Goal: Check status: Check status

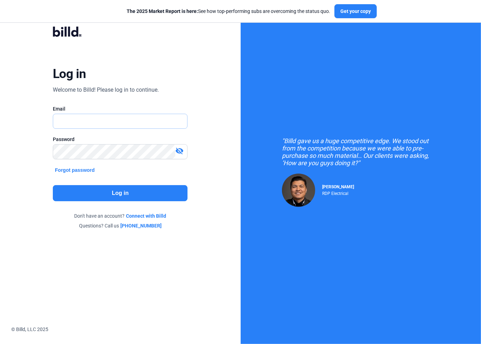
type input "[EMAIL_ADDRESS][DOMAIN_NAME]"
click at [136, 195] on button "Log in" at bounding box center [120, 193] width 135 height 16
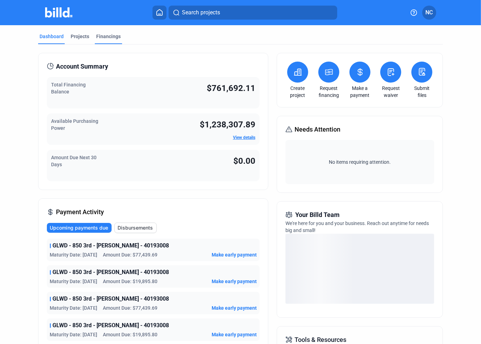
click at [117, 36] on div "Financings" at bounding box center [108, 36] width 24 height 7
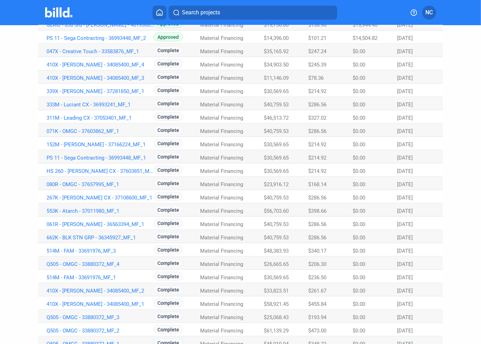
scroll to position [340, 0]
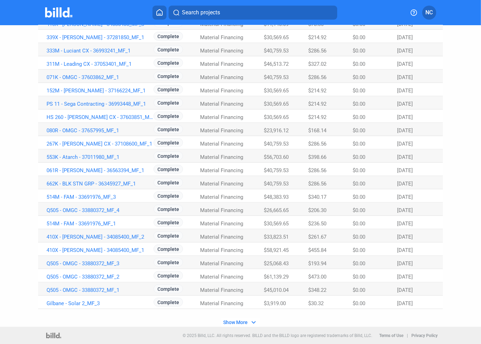
click at [241, 322] on span "Show More" at bounding box center [235, 322] width 24 height 6
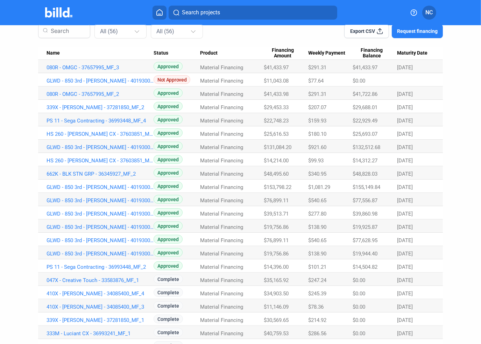
scroll to position [0, 0]
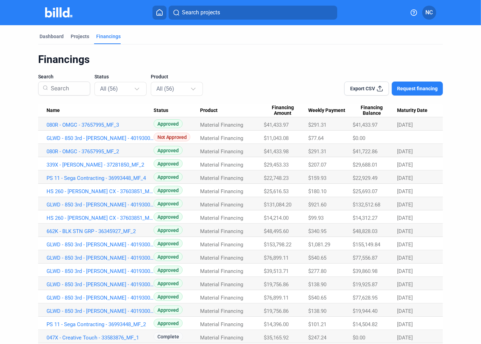
click at [413, 104] on Date "Maturity Date" at bounding box center [420, 110] width 46 height 13
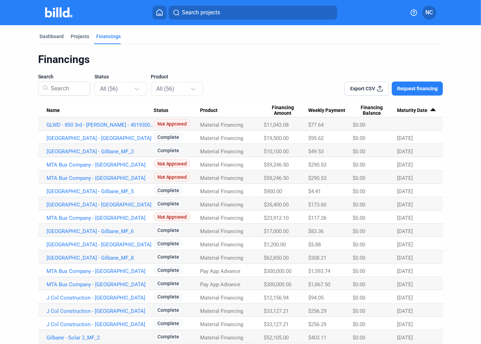
click at [413, 111] on span "Maturity Date" at bounding box center [412, 110] width 30 height 6
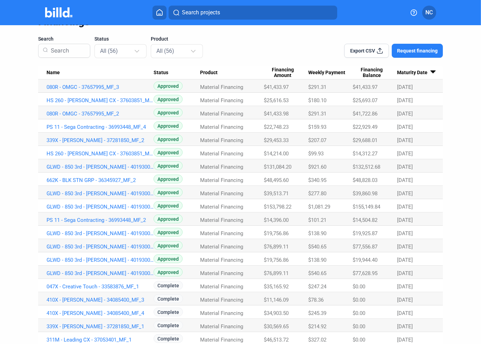
scroll to position [35, 0]
